Goal: Task Accomplishment & Management: Use online tool/utility

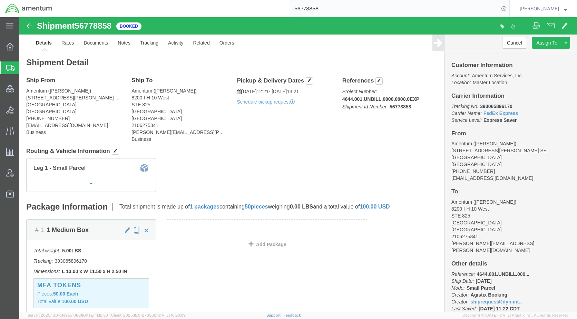
scroll to position [241, 0]
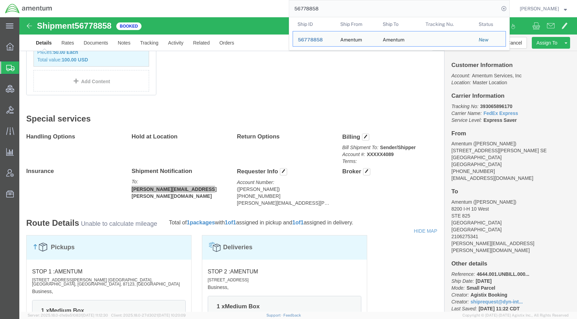
drag, startPoint x: 351, startPoint y: 8, endPoint x: 300, endPoint y: 8, distance: 51.0
click at [300, 8] on div "56778858 Ship ID Ship From Ship To Tracking Nu. Status Ship ID 56778858 Ship Fr…" at bounding box center [283, 8] width 452 height 17
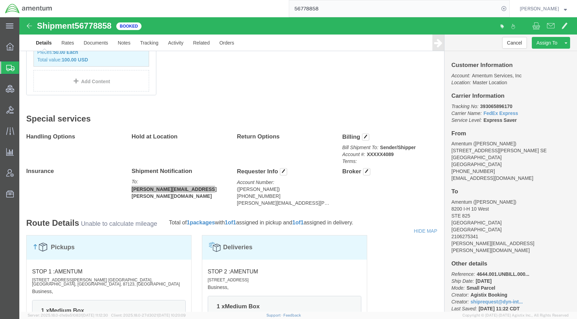
paste input "44011"
type input "56744011"
click at [508, 4] on icon at bounding box center [504, 9] width 10 height 10
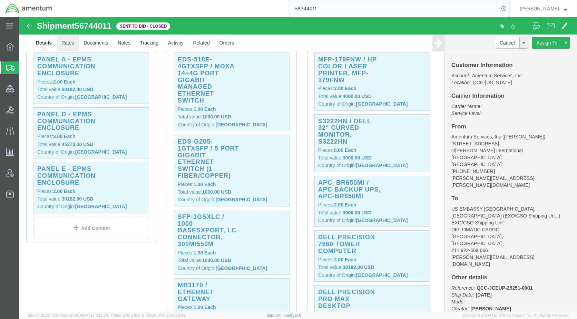
drag, startPoint x: 71, startPoint y: 44, endPoint x: 52, endPoint y: 27, distance: 25.9
click link "Rates"
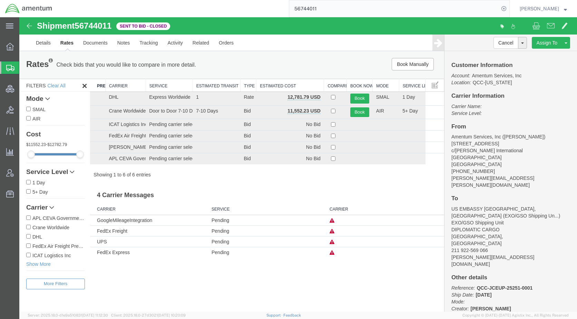
click at [277, 86] on th "Estimated Cost" at bounding box center [290, 85] width 68 height 13
click at [161, 311] on agx-app-version "Server: 2025.18.0-d1e9a510831 [DATE] 11:12:30 Client: 2025.18.0-27d3021 [DATE] …" at bounding box center [297, 314] width 557 height 7
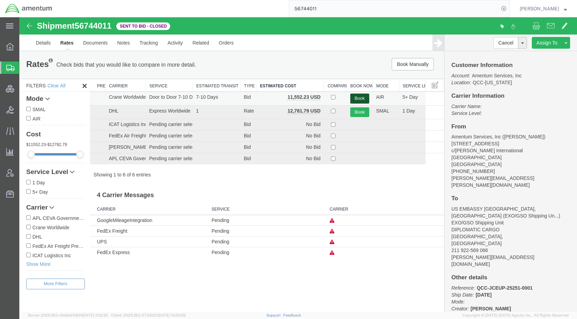
click at [360, 96] on button "Book" at bounding box center [359, 98] width 19 height 10
